Goal: Check status: Check status

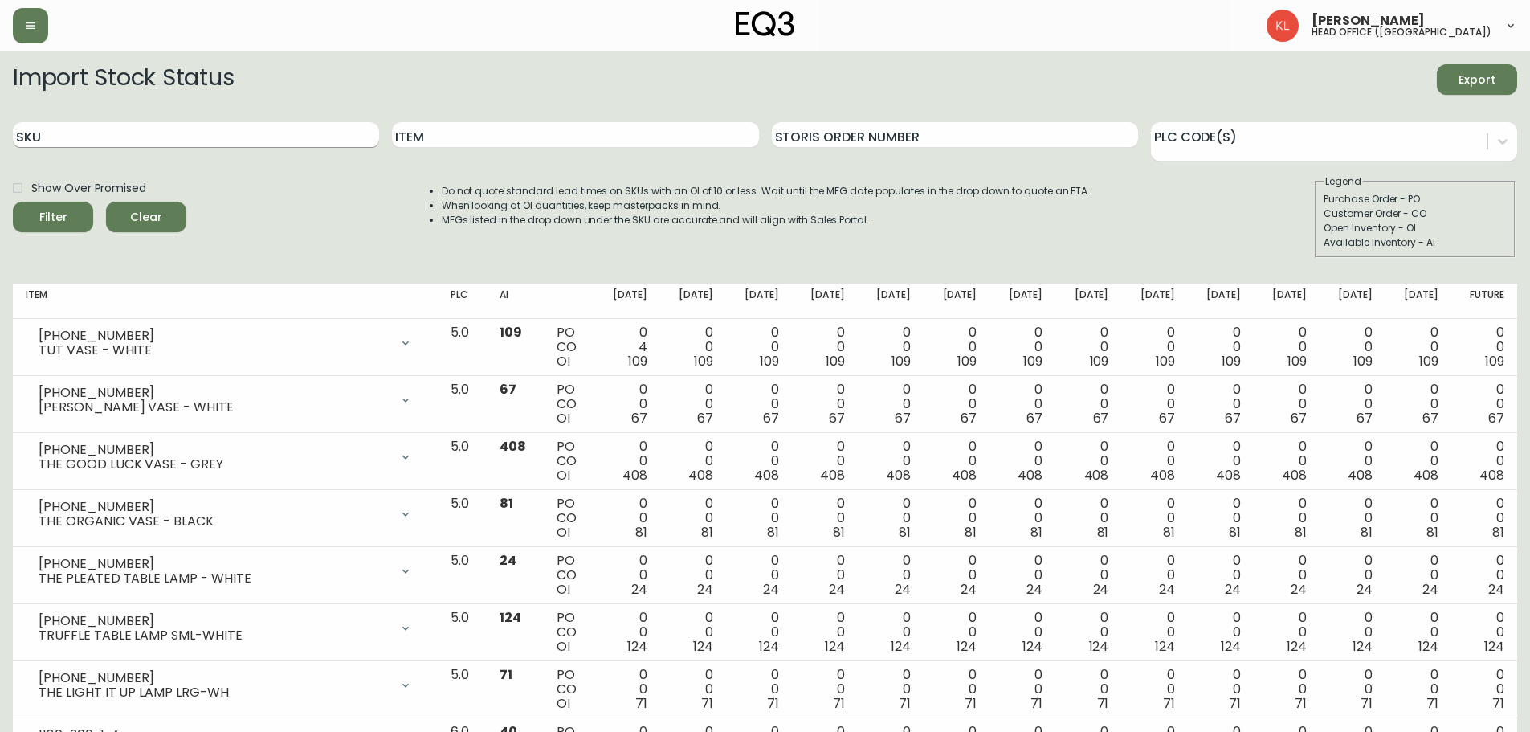
click at [97, 127] on input "SKU" at bounding box center [196, 135] width 366 height 26
paste input "[PHONE_NUMBER]"
type input "[PHONE_NUMBER]"
click at [13, 202] on button "Filter" at bounding box center [53, 217] width 80 height 31
